Goal: Find contact information: Find contact information

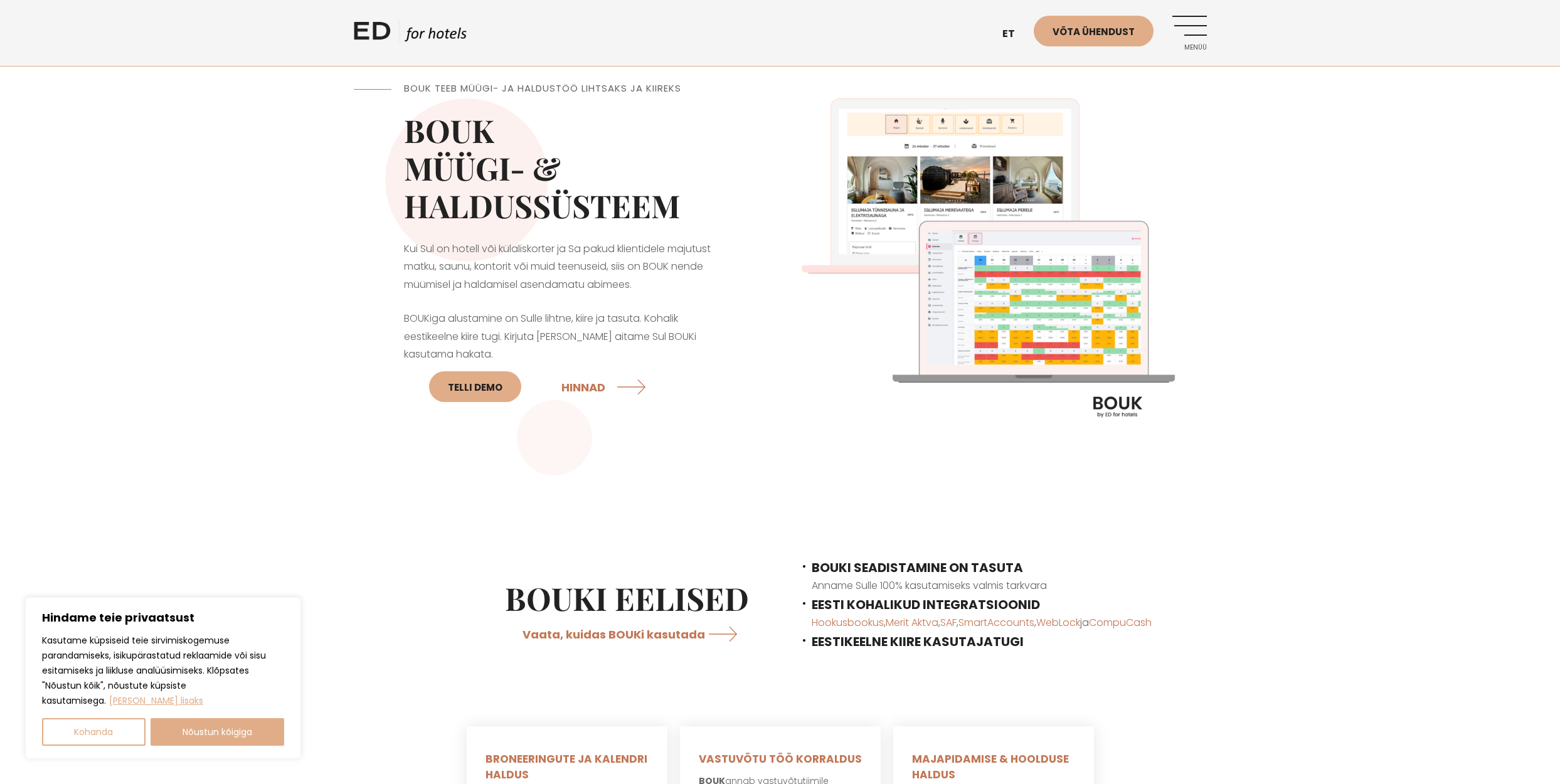
click at [372, 29] on link "ED HOTELS" at bounding box center [410, 34] width 113 height 31
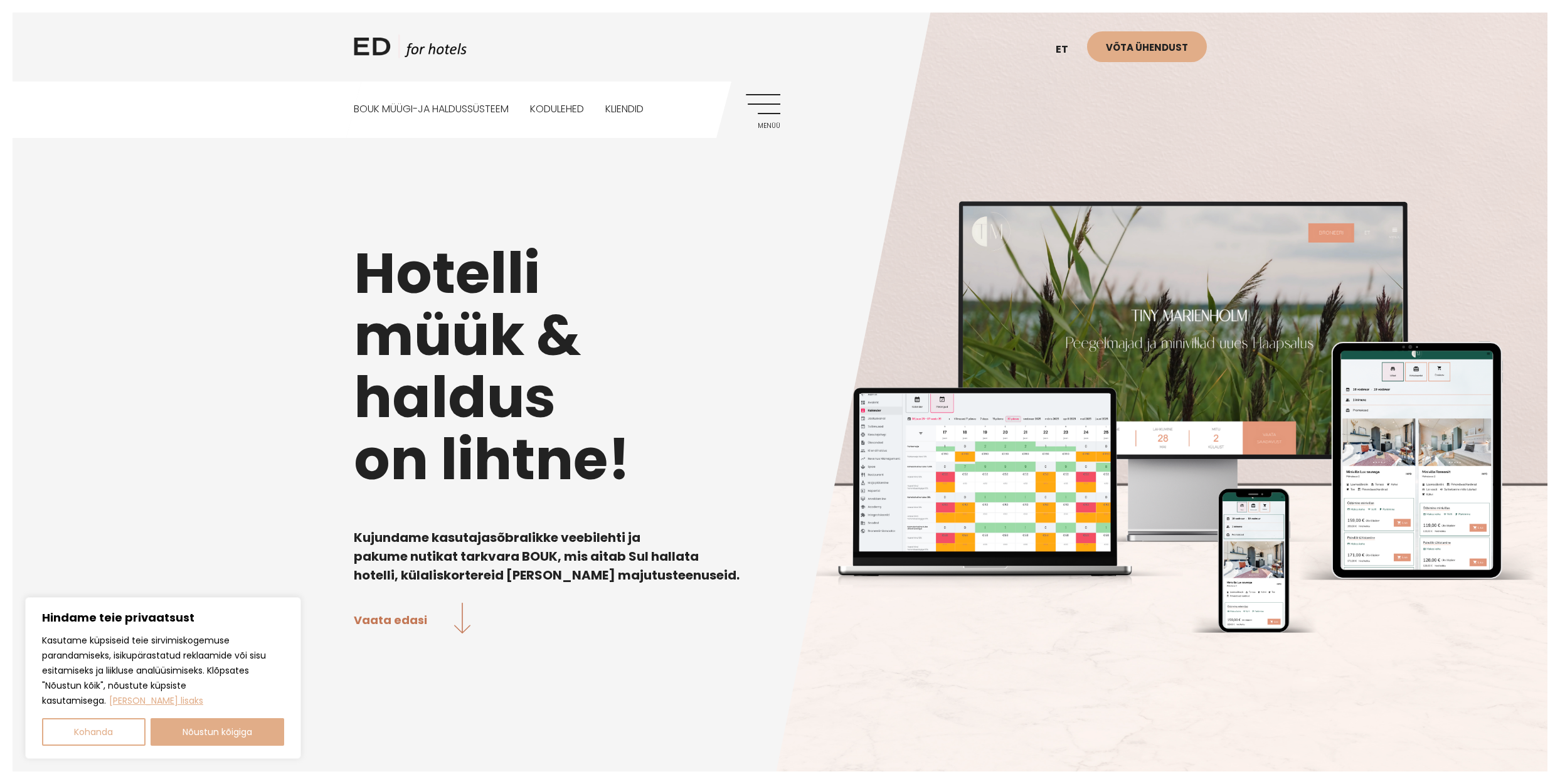
click at [769, 126] on span "Menüü" at bounding box center [763, 126] width 34 height 8
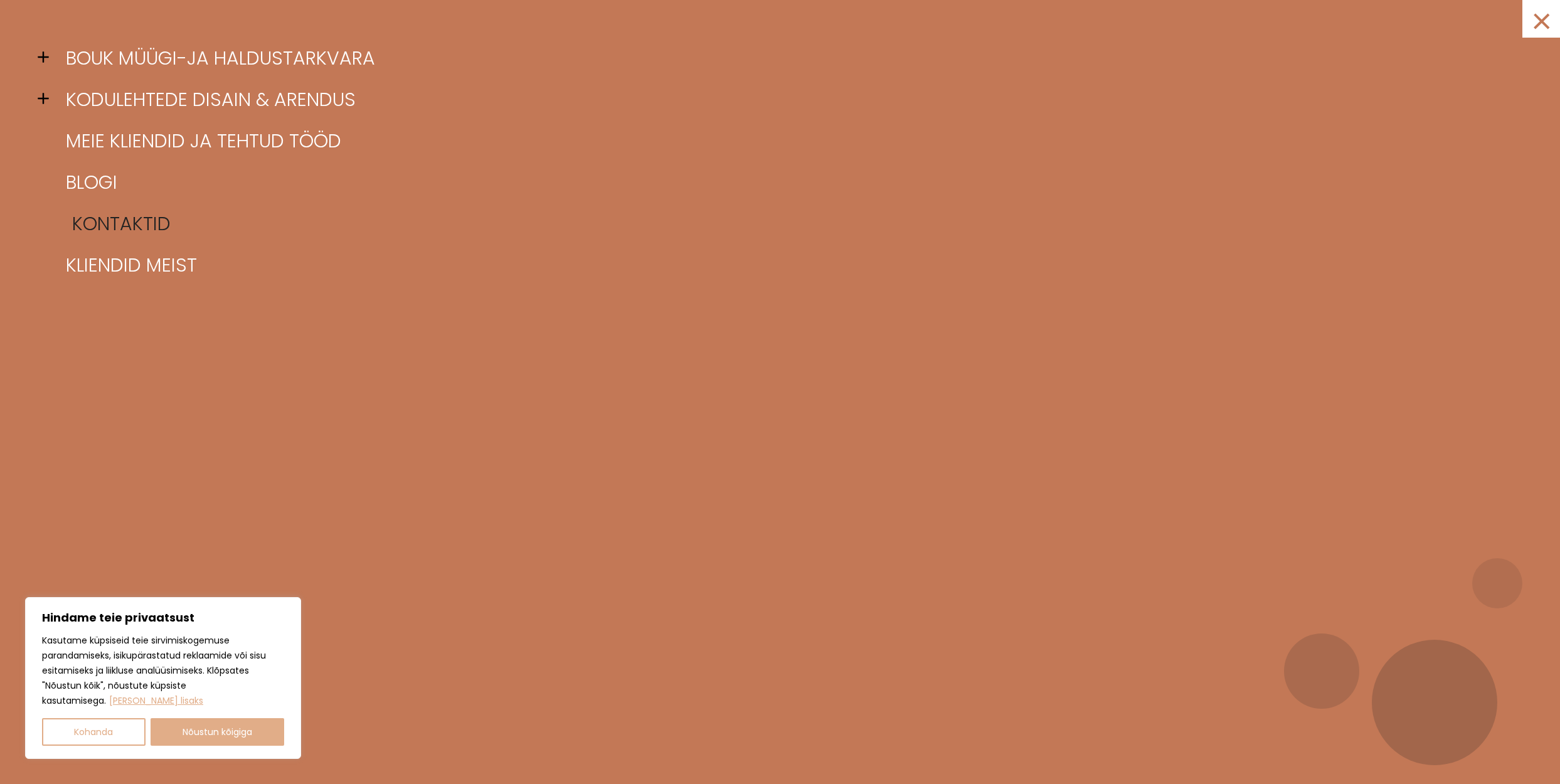
click at [105, 218] on link "Kontaktid" at bounding box center [796, 224] width 1466 height 41
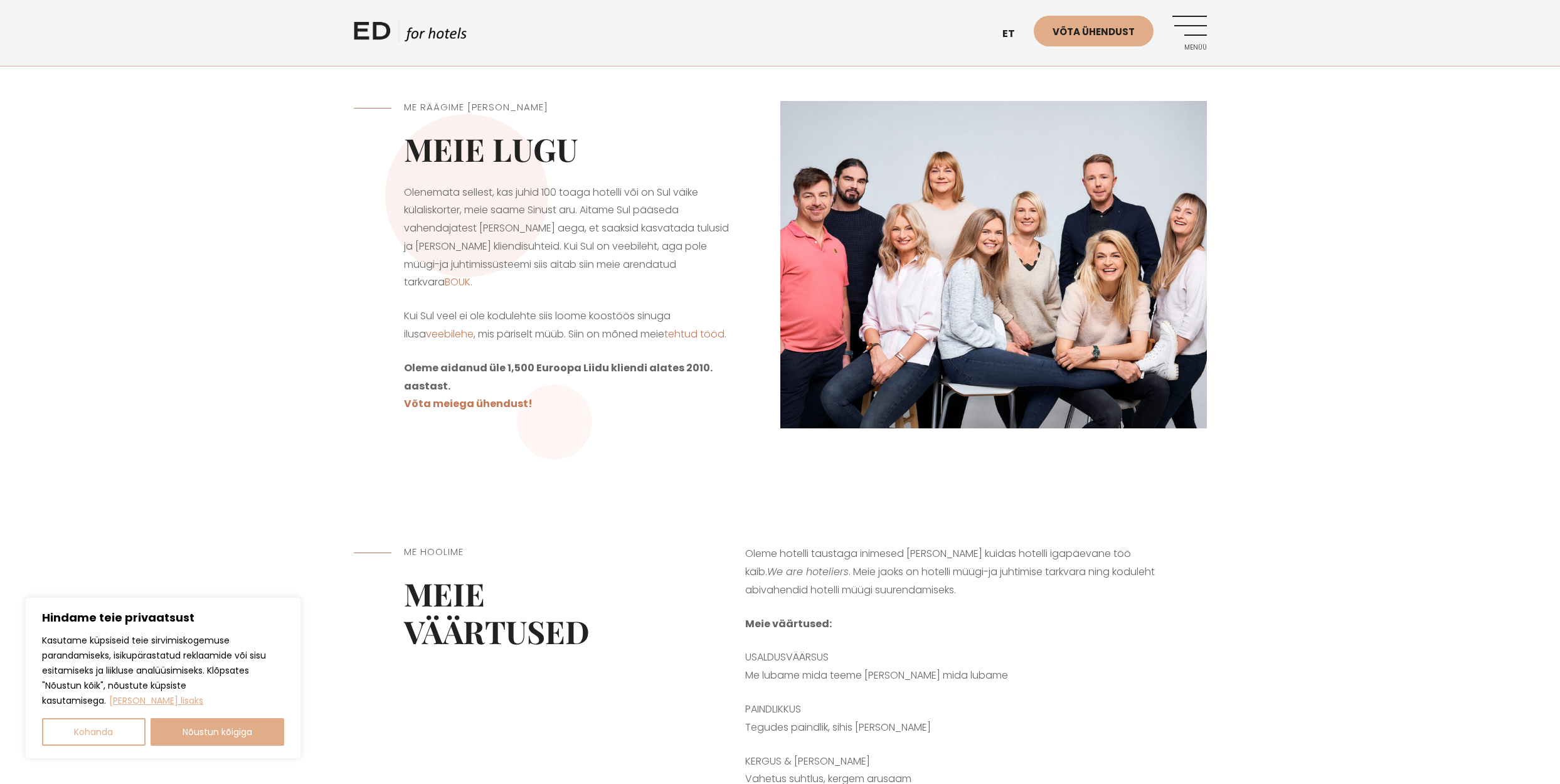
click at [367, 30] on link "ED HOTELS" at bounding box center [410, 34] width 113 height 31
